Goal: Transaction & Acquisition: Purchase product/service

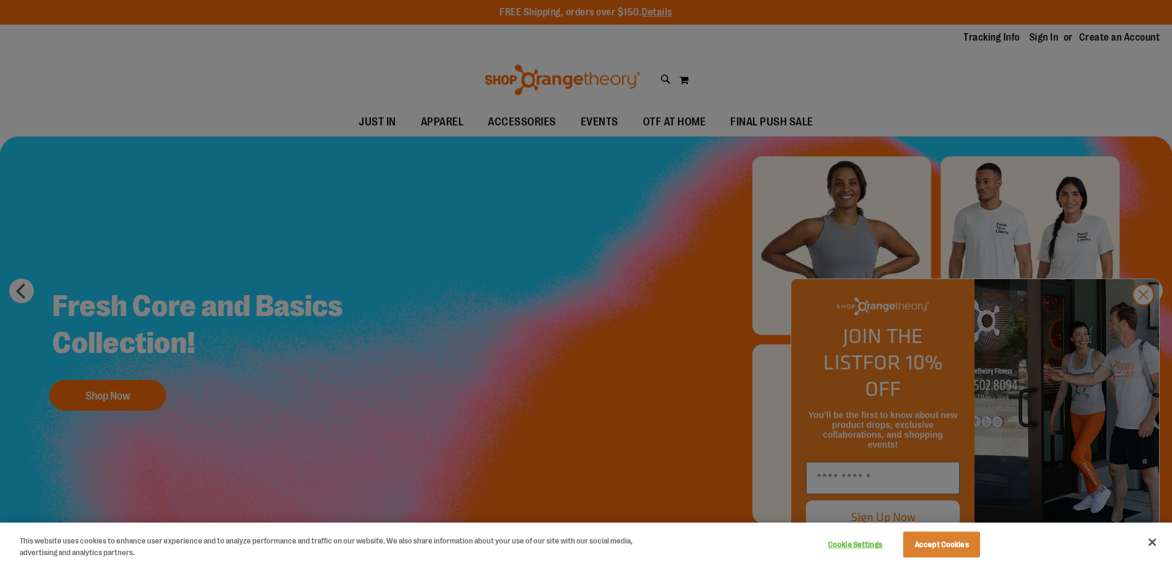
click at [1053, 39] on div at bounding box center [586, 282] width 1172 height 565
click at [948, 549] on button "Accept Cookies" at bounding box center [941, 545] width 77 height 26
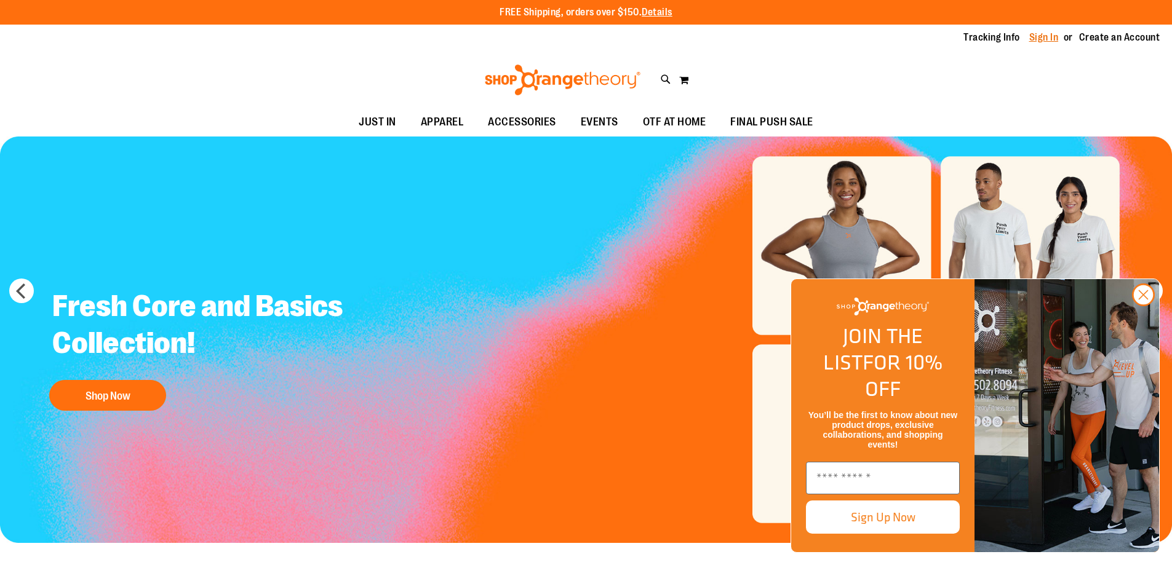
click at [1042, 41] on link "Sign In" at bounding box center [1044, 38] width 30 height 14
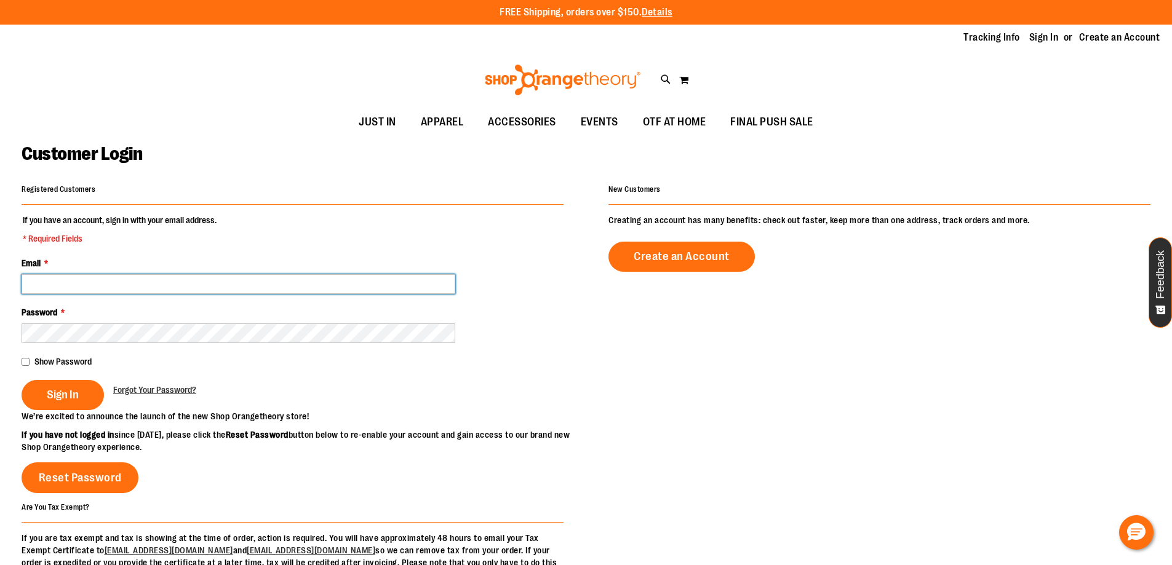
click at [342, 283] on input "Email *" at bounding box center [239, 284] width 434 height 20
paste input "**********"
type input "**********"
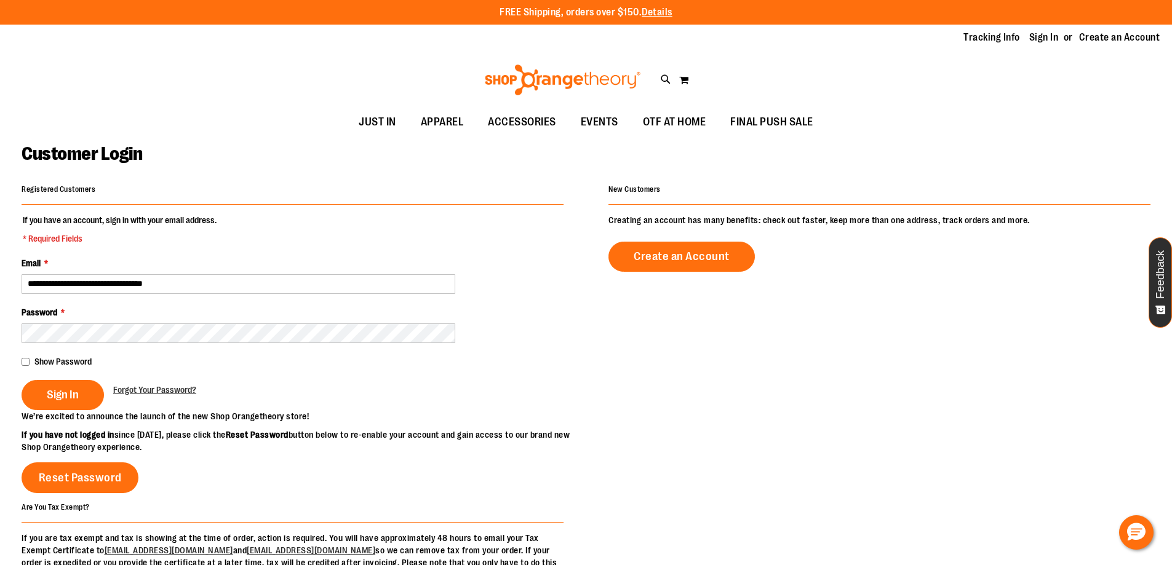
click at [408, 386] on div "Sign In Forgot Your Password?" at bounding box center [293, 395] width 542 height 30
click at [75, 396] on span "Sign In" at bounding box center [63, 395] width 32 height 14
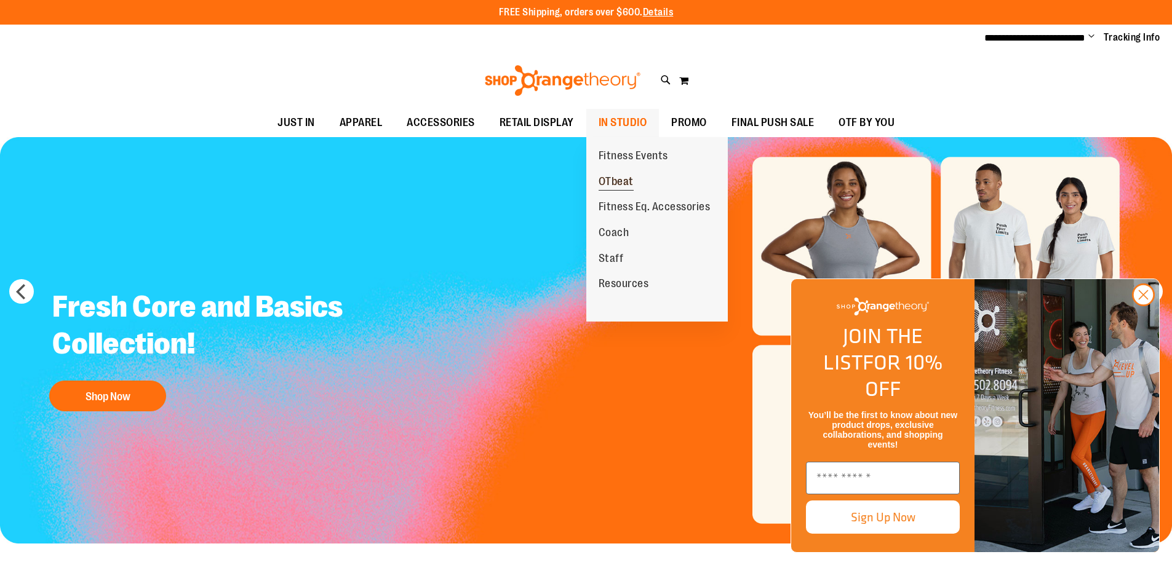
click at [624, 180] on span "OTbeat" at bounding box center [615, 182] width 35 height 15
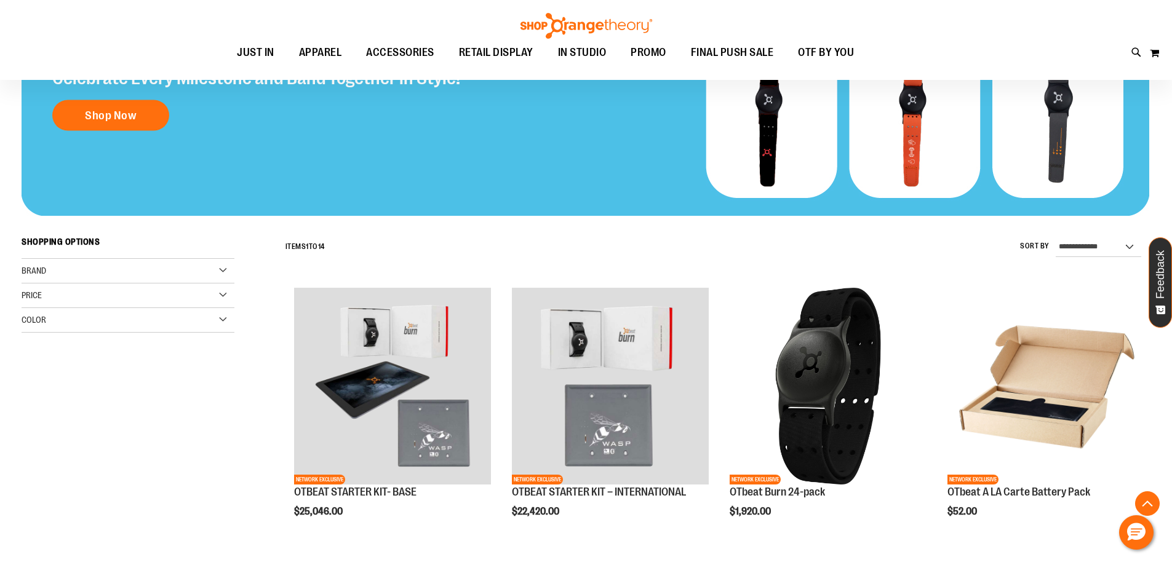
scroll to position [307, 0]
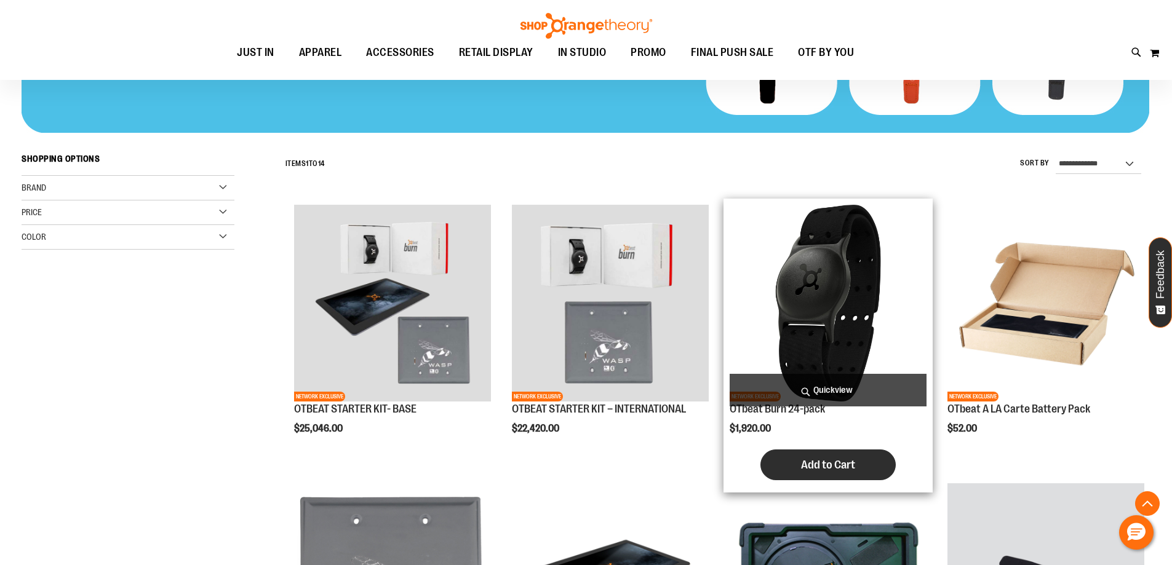
click at [844, 471] on span "Add to Cart" at bounding box center [828, 465] width 54 height 14
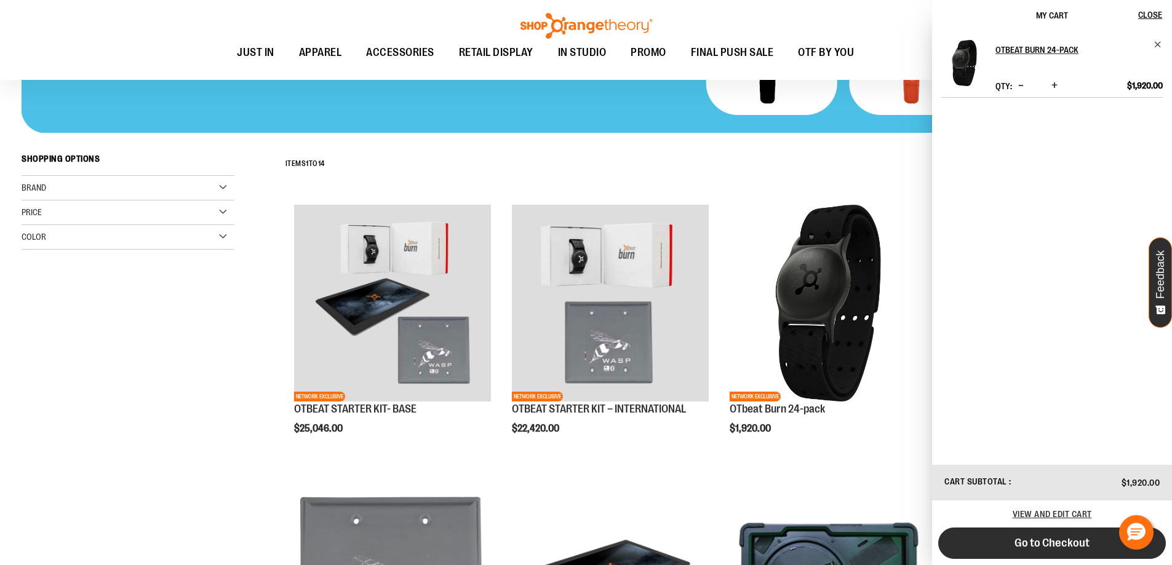
click at [1077, 546] on span "Go to Checkout" at bounding box center [1051, 543] width 75 height 14
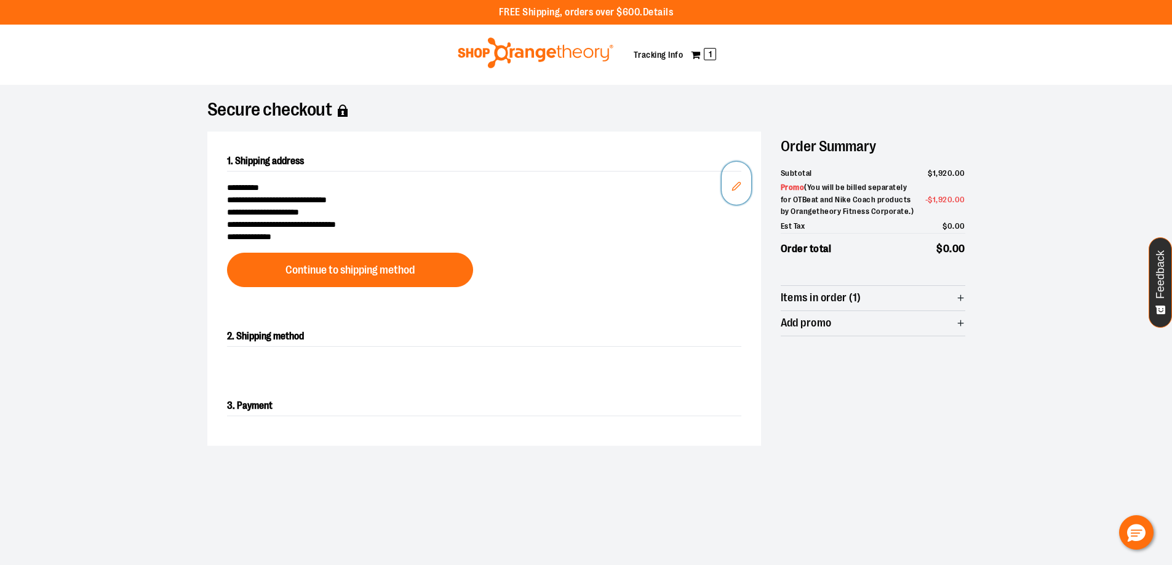
click at [734, 188] on icon "Edit" at bounding box center [736, 186] width 10 height 10
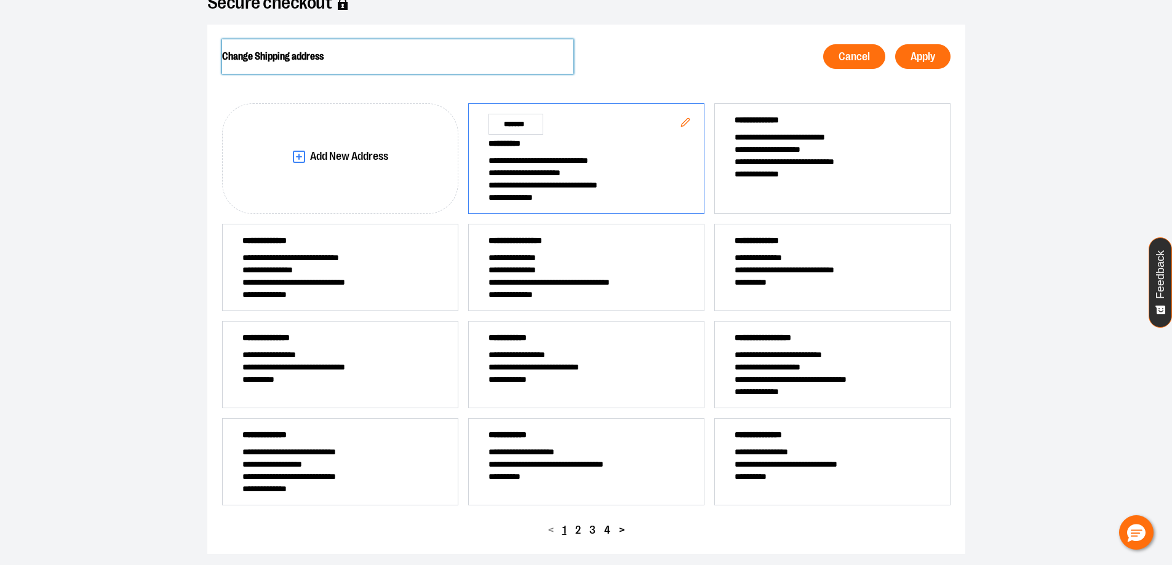
scroll to position [123, 0]
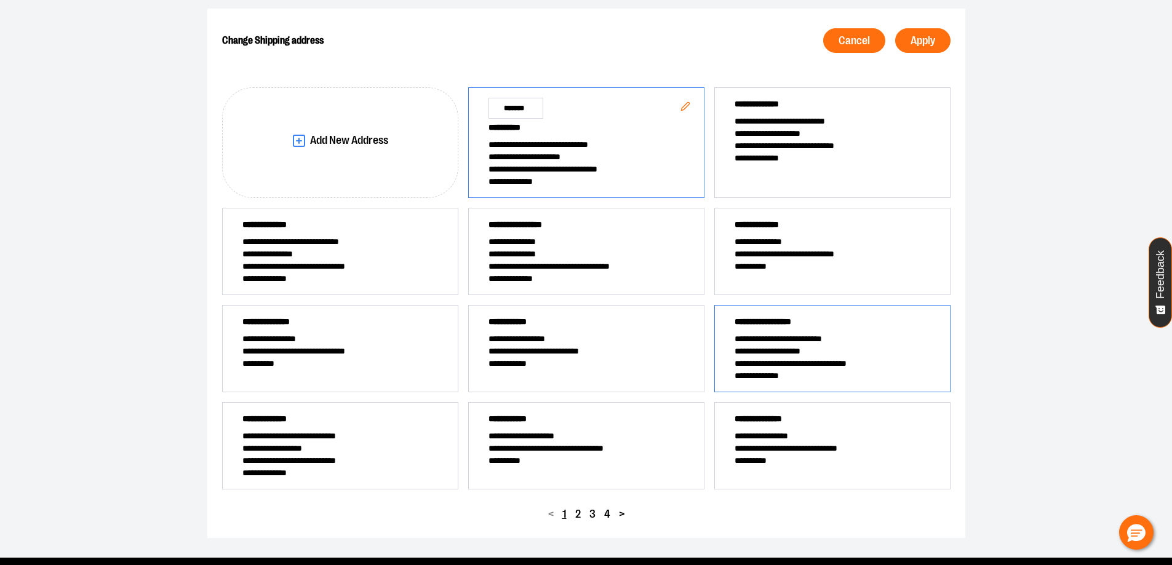
click at [808, 343] on span "**********" at bounding box center [832, 339] width 196 height 12
click at [935, 47] on button "Apply" at bounding box center [922, 40] width 55 height 25
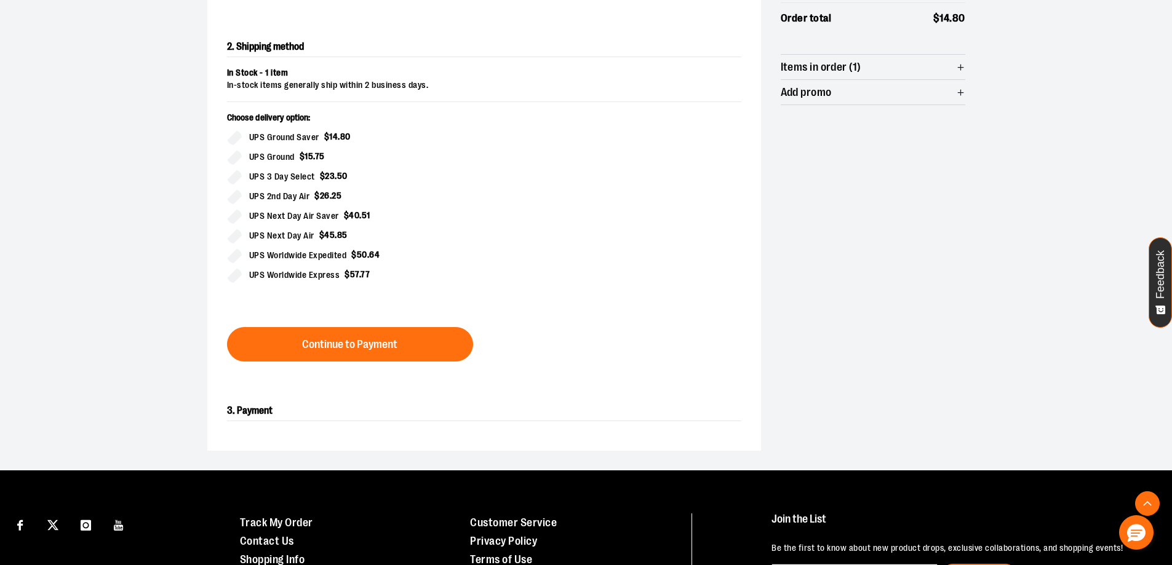
scroll to position [271, 0]
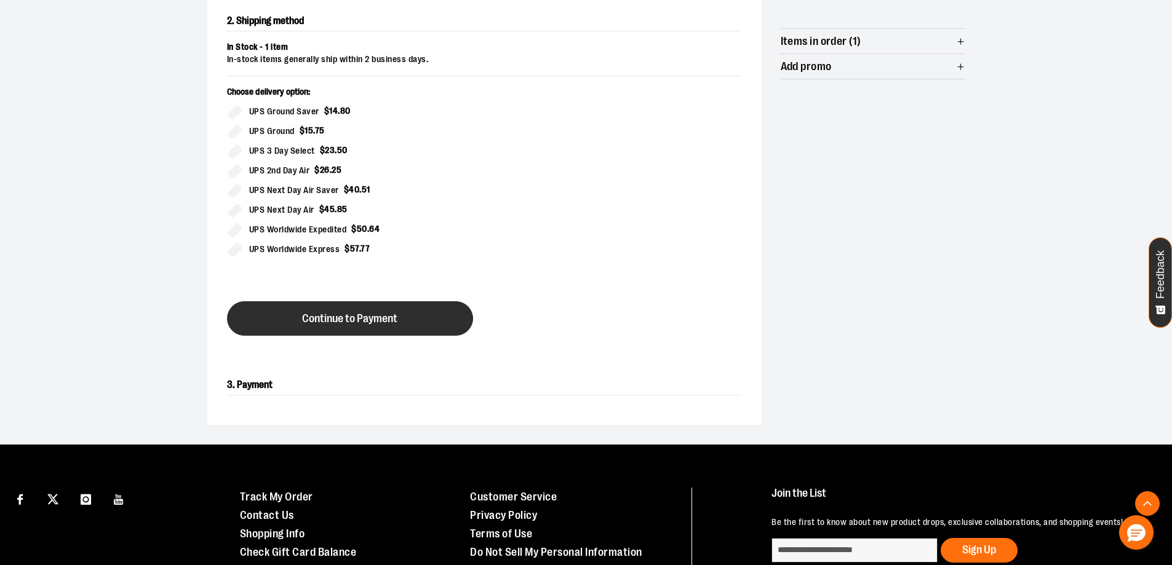
click at [409, 313] on button "Continue to Payment" at bounding box center [350, 318] width 246 height 34
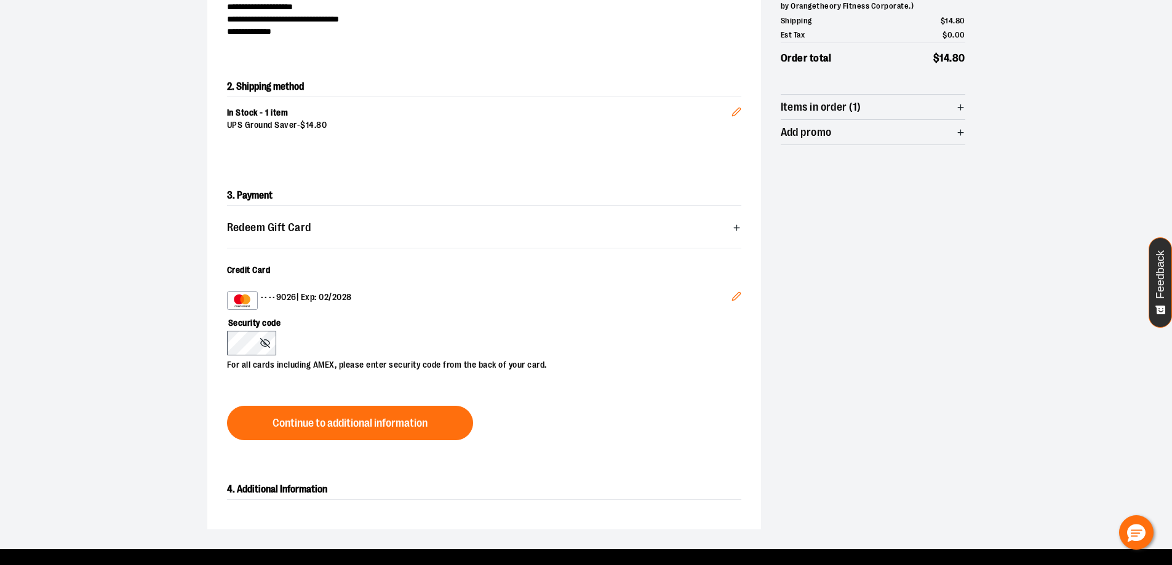
scroll to position [185, 0]
